Goal: Task Accomplishment & Management: Use online tool/utility

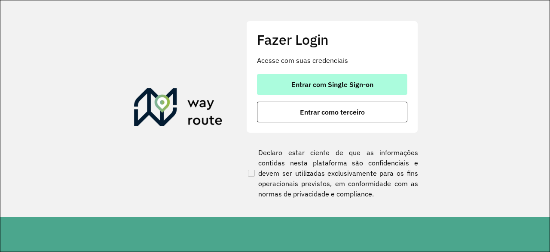
click at [333, 89] on button "Entrar com Single Sign-on" at bounding box center [332, 84] width 150 height 21
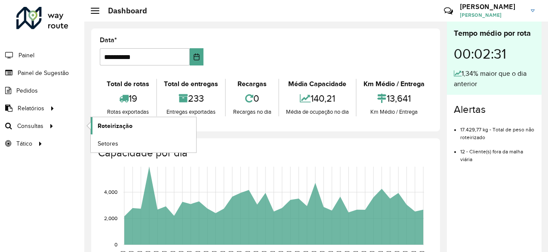
click at [137, 124] on link "Roteirização" at bounding box center [143, 125] width 105 height 17
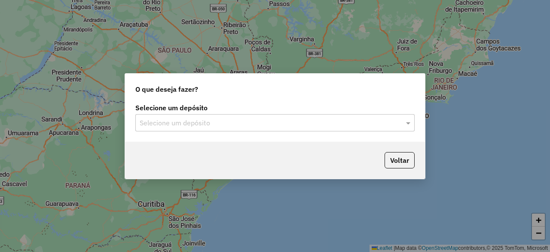
click at [206, 120] on input "text" at bounding box center [267, 123] width 254 height 10
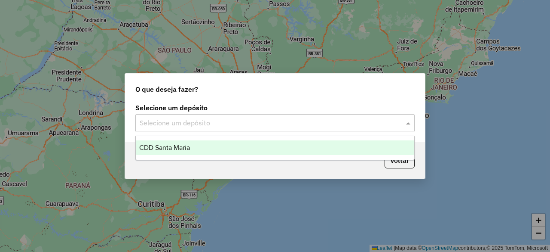
click at [215, 141] on div "CDD Santa Maria" at bounding box center [275, 147] width 278 height 15
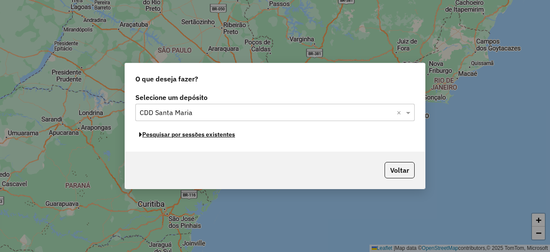
click at [206, 137] on button "Pesquisar por sessões existentes" at bounding box center [187, 134] width 104 height 13
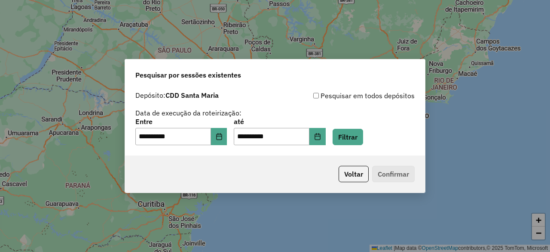
click at [359, 126] on div "**********" at bounding box center [274, 131] width 279 height 27
click at [362, 135] on button "Filtrar" at bounding box center [348, 137] width 31 height 16
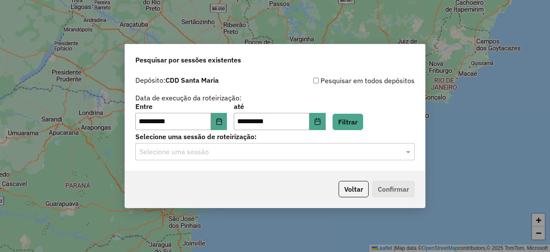
click at [225, 152] on input "text" at bounding box center [267, 152] width 254 height 10
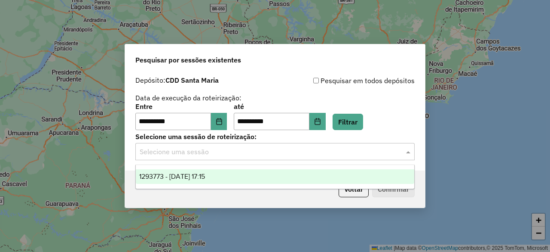
click at [232, 177] on div "1293773 - 14/10/2025 17:15" at bounding box center [275, 176] width 278 height 15
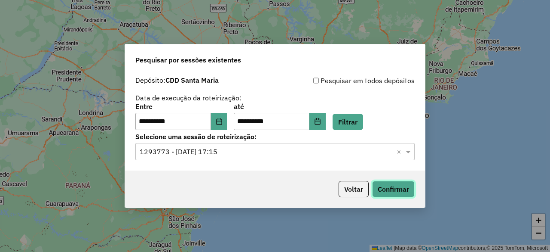
click at [402, 186] on button "Confirmar" at bounding box center [393, 189] width 43 height 16
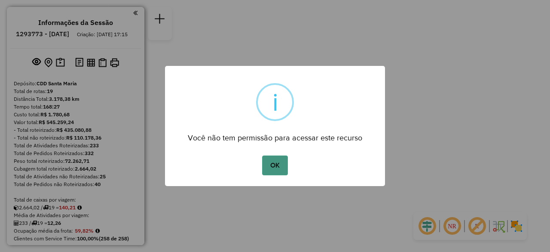
click at [288, 164] on button "OK" at bounding box center [274, 165] width 25 height 20
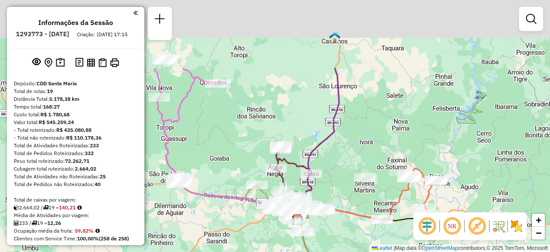
drag, startPoint x: 243, startPoint y: 178, endPoint x: 265, endPoint y: 272, distance: 95.9
click at [265, 251] on html "Aguarde... Pop-up bloqueado! Seu navegador bloqueou automáticamente a abertura …" at bounding box center [275, 126] width 550 height 252
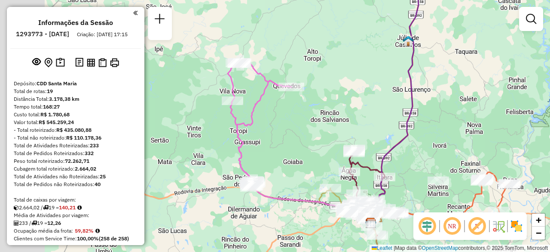
drag, startPoint x: 473, startPoint y: 51, endPoint x: 550, endPoint y: 44, distance: 77.7
click at [550, 44] on div "Janela de atendimento Grade de atendimento Capacidade Transportadoras Veículos …" at bounding box center [275, 126] width 550 height 252
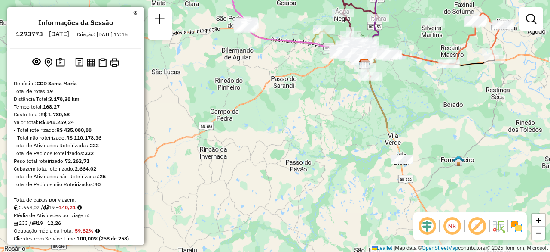
drag, startPoint x: 330, startPoint y: 132, endPoint x: 319, endPoint y: -18, distance: 150.5
click at [319, 0] on html "Aguarde... Pop-up bloqueado! Seu navegador bloqueou automáticamente a abertura …" at bounding box center [275, 126] width 550 height 252
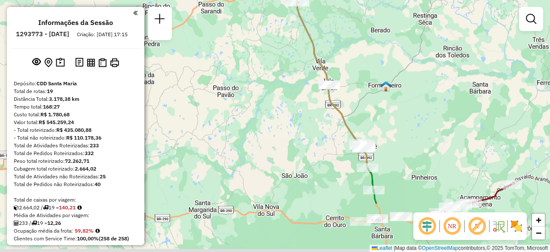
drag, startPoint x: 436, startPoint y: 108, endPoint x: 351, endPoint y: 12, distance: 128.2
click at [351, 12] on div "Janela de atendimento Grade de atendimento Capacidade Transportadoras Veículos …" at bounding box center [275, 126] width 550 height 252
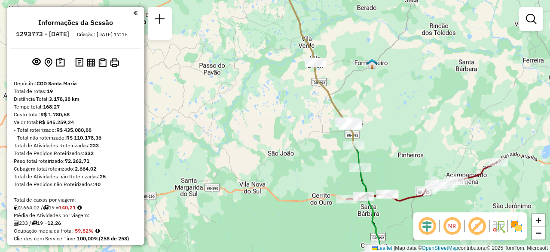
drag, startPoint x: 403, startPoint y: 130, endPoint x: 370, endPoint y: -37, distance: 170.9
click at [370, 0] on html "Aguarde... Pop-up bloqueado! Seu navegador bloqueou automáticamente a abertura …" at bounding box center [275, 126] width 550 height 252
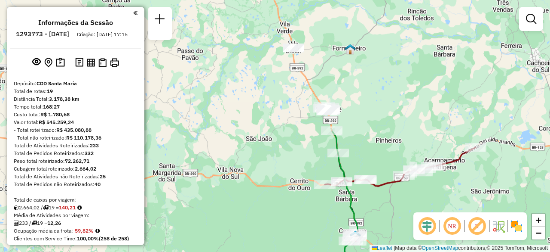
drag, startPoint x: 340, startPoint y: 119, endPoint x: 351, endPoint y: 272, distance: 153.5
click at [351, 251] on html "Aguarde... Pop-up bloqueado! Seu navegador bloqueou automáticamente a abertura …" at bounding box center [275, 126] width 550 height 252
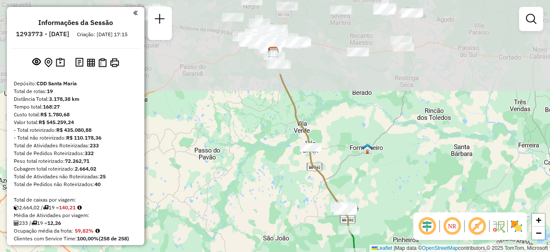
drag, startPoint x: 333, startPoint y: 172, endPoint x: 348, endPoint y: 272, distance: 100.5
click at [348, 251] on html "Aguarde... Pop-up bloqueado! Seu navegador bloqueou automáticamente a abertura …" at bounding box center [275, 126] width 550 height 252
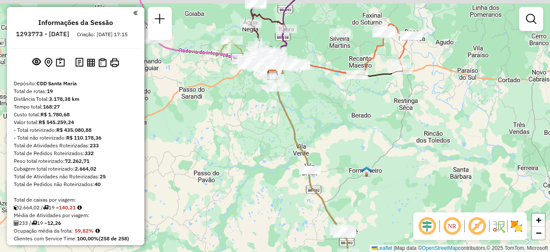
drag, startPoint x: 342, startPoint y: 124, endPoint x: 340, endPoint y: 179, distance: 55.1
click at [340, 179] on div "Rota 6 - Placa RAD2886 19010348 - ROSALDI HENTGES - ME Rota 6 - Placa RAD2886 1…" at bounding box center [275, 126] width 550 height 252
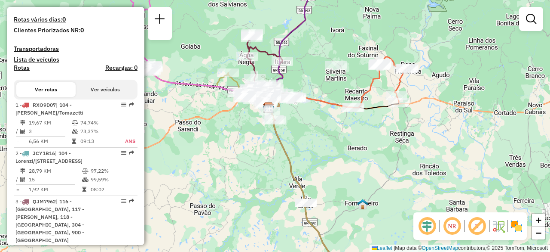
scroll to position [207, 0]
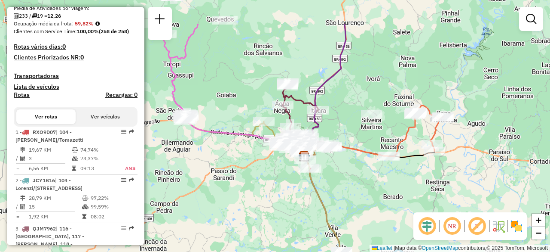
drag, startPoint x: 353, startPoint y: 147, endPoint x: 388, endPoint y: 195, distance: 60.3
click at [388, 195] on div "Rota 6 - Placa RAD2886 19010348 - ROSALDI HENTGES - ME Rota 6 - Placa RAD2886 1…" at bounding box center [275, 126] width 550 height 252
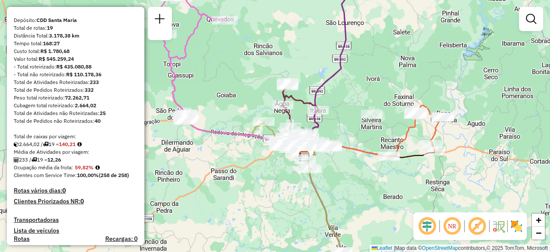
scroll to position [0, 0]
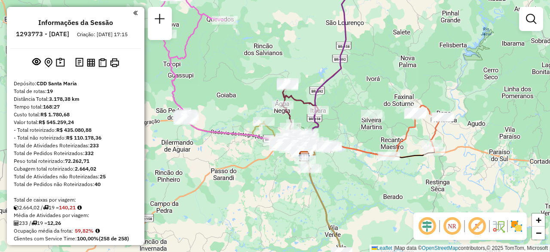
click at [134, 12] on em at bounding box center [135, 13] width 4 height 8
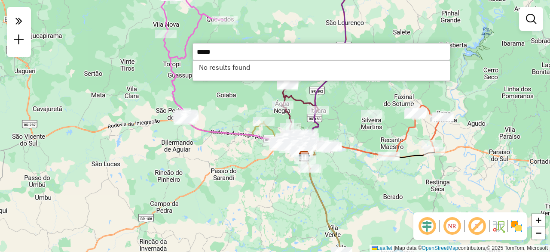
type input "*****"
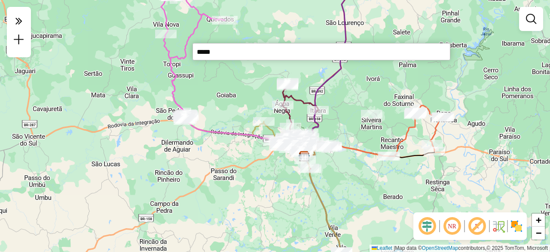
click at [289, 53] on input "*****" at bounding box center [322, 51] width 258 height 17
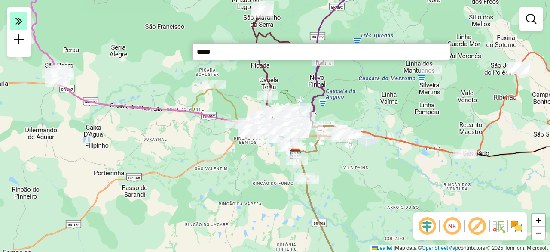
click at [12, 23] on em at bounding box center [18, 21] width 17 height 18
